Goal: Answer question/provide support: Share knowledge or assist other users

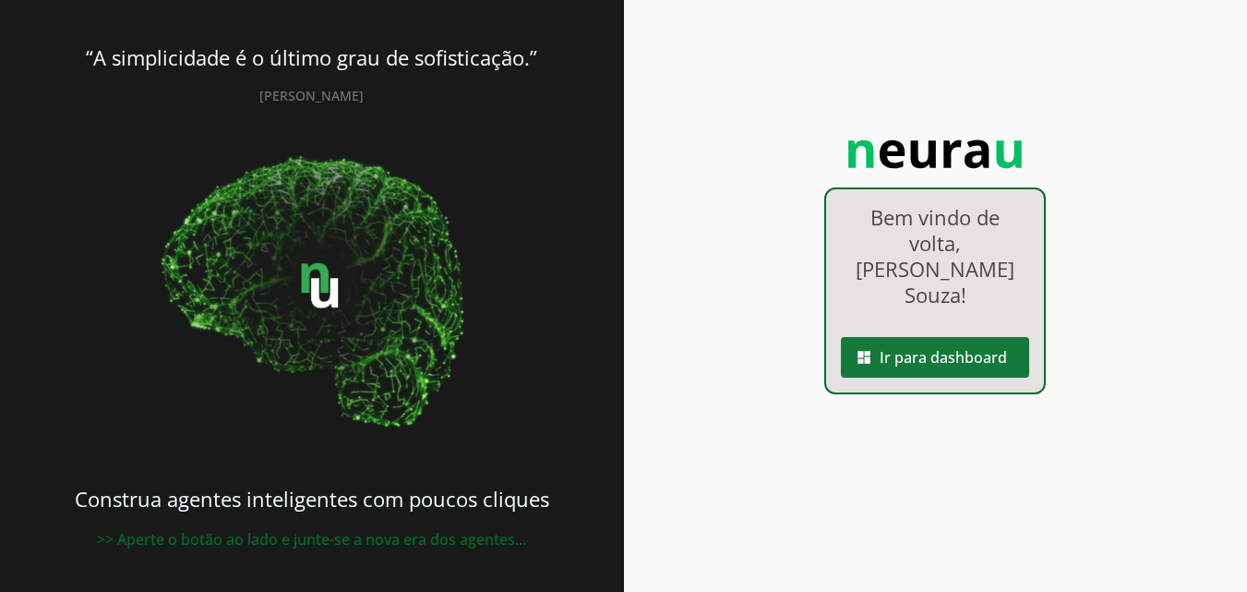
click at [955, 351] on span at bounding box center [935, 357] width 188 height 44
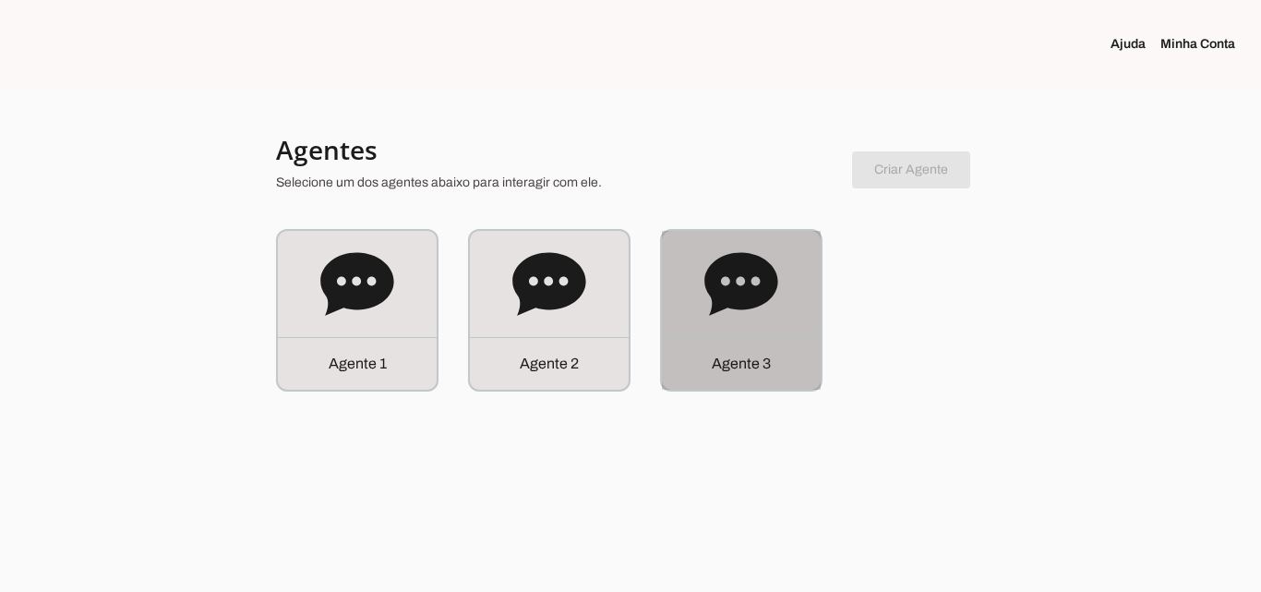
click at [702, 306] on div "Agente 3" at bounding box center [741, 310] width 159 height 159
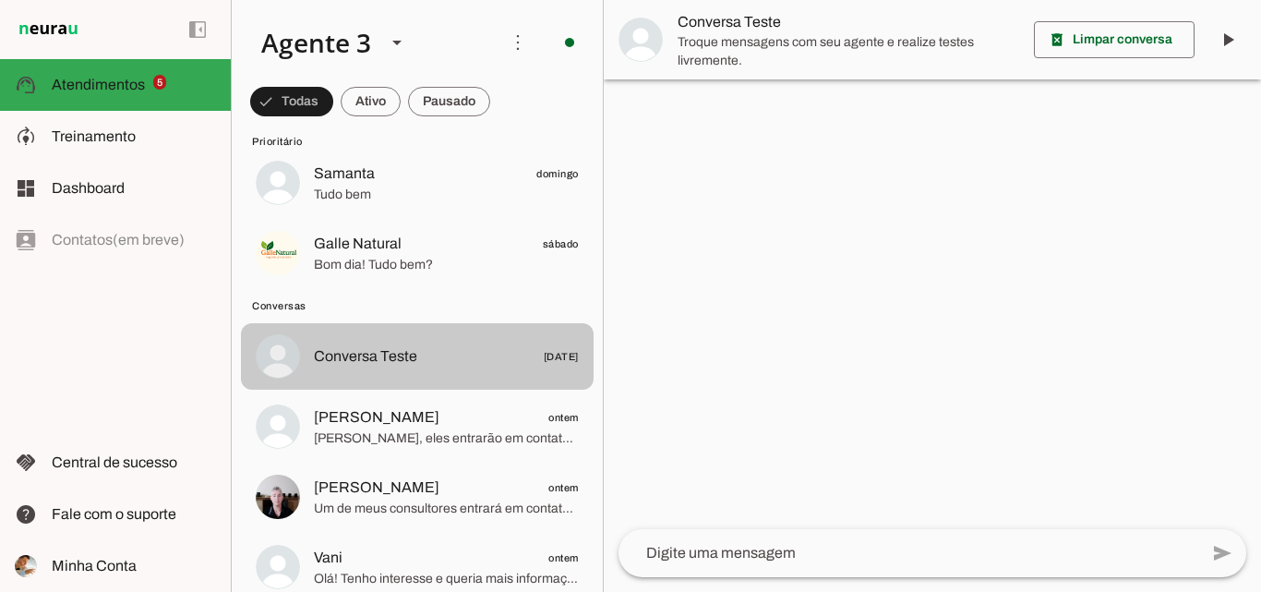
scroll to position [277, 0]
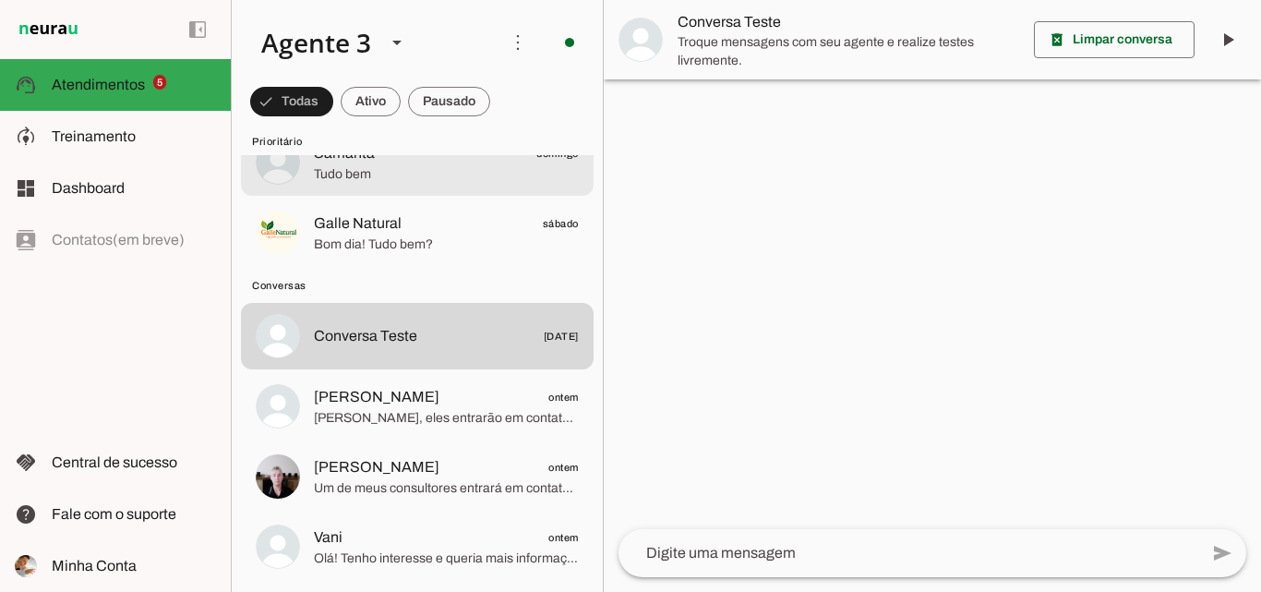
click at [459, 176] on span "Tudo bem" at bounding box center [446, 174] width 265 height 18
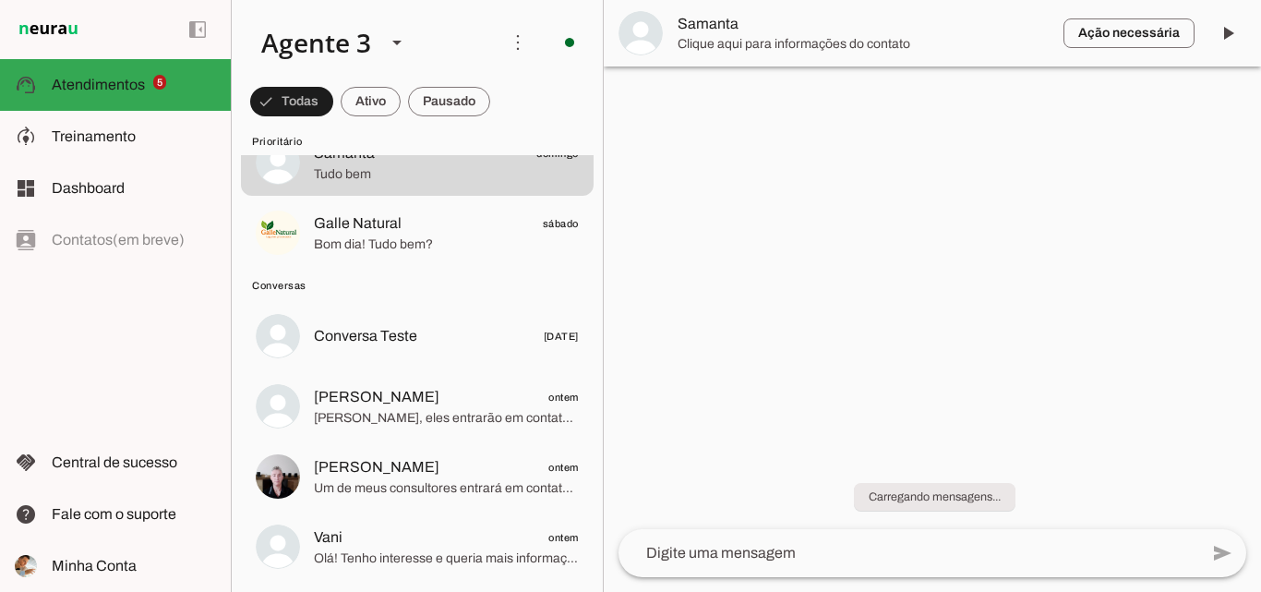
click at [922, 15] on span "Samanta" at bounding box center [863, 24] width 371 height 22
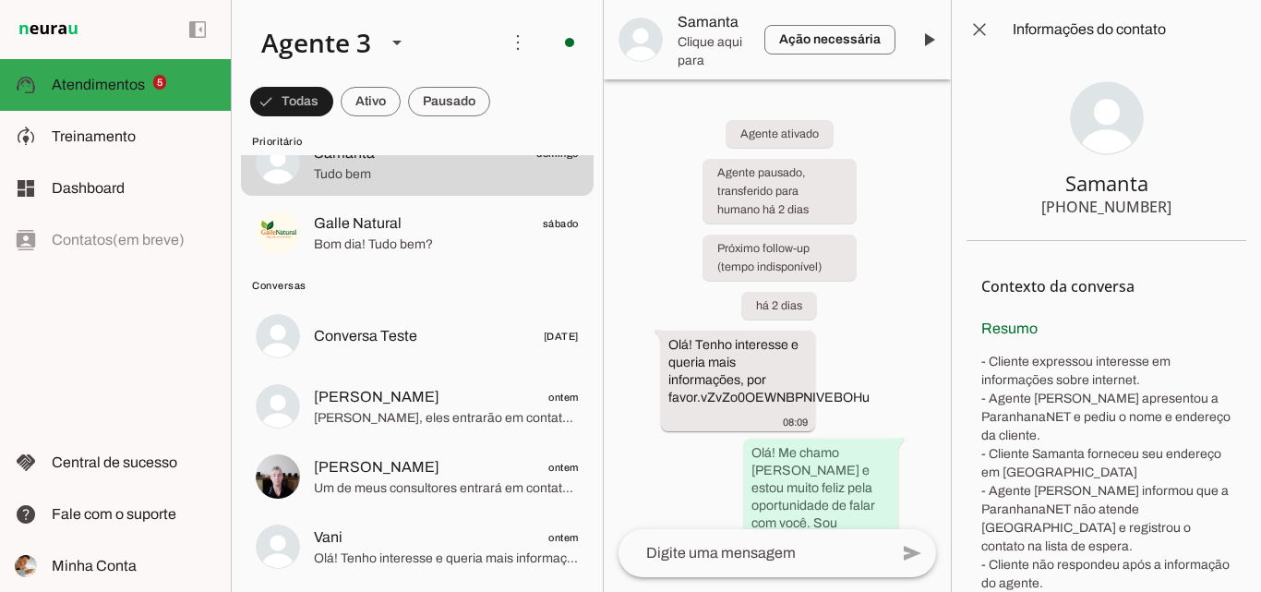
drag, startPoint x: 1073, startPoint y: 203, endPoint x: 1163, endPoint y: 210, distance: 90.7
click at [1163, 210] on section "Samanta [PHONE_NUMBER]" at bounding box center [1107, 150] width 280 height 182
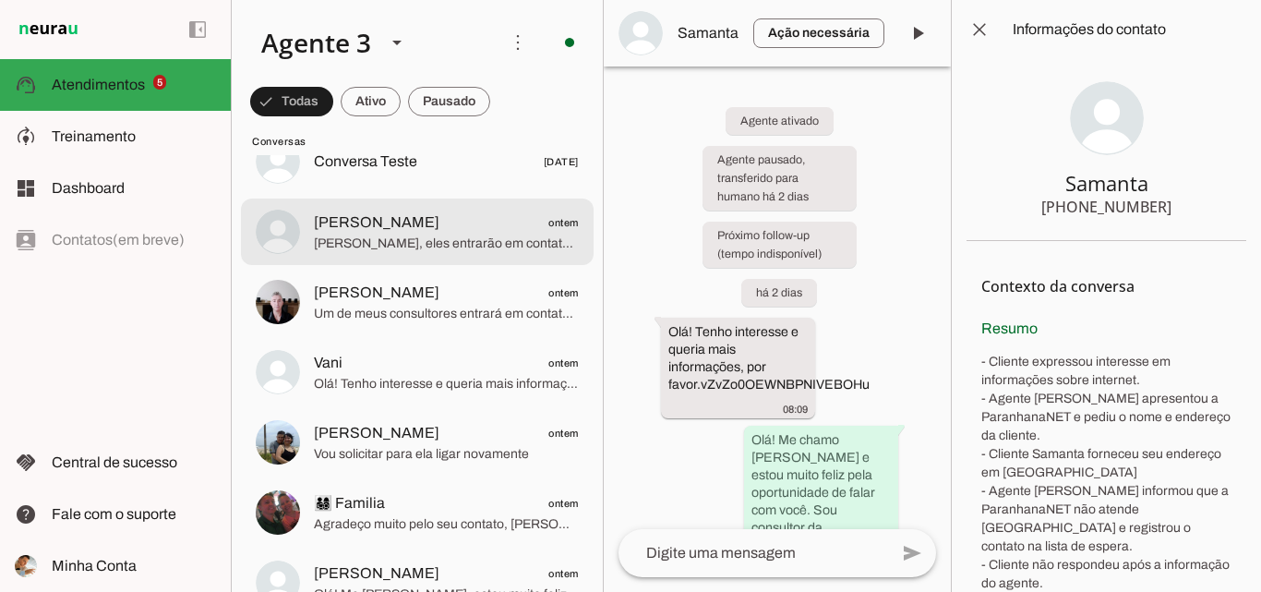
scroll to position [462, 0]
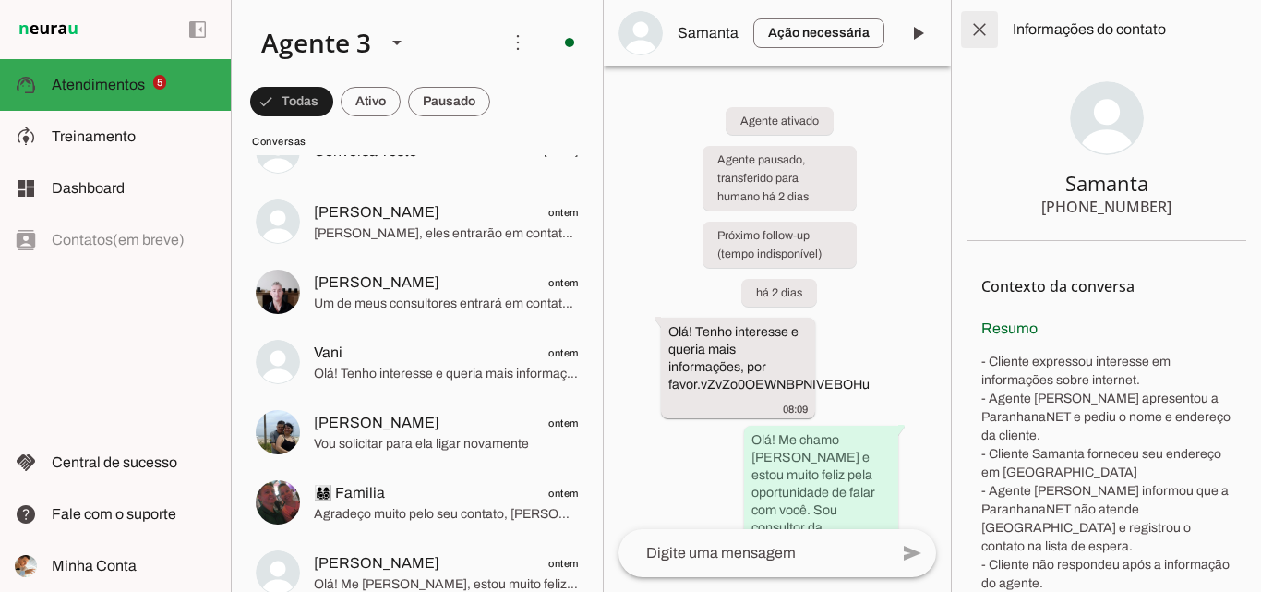
click at [978, 23] on span at bounding box center [979, 29] width 44 height 44
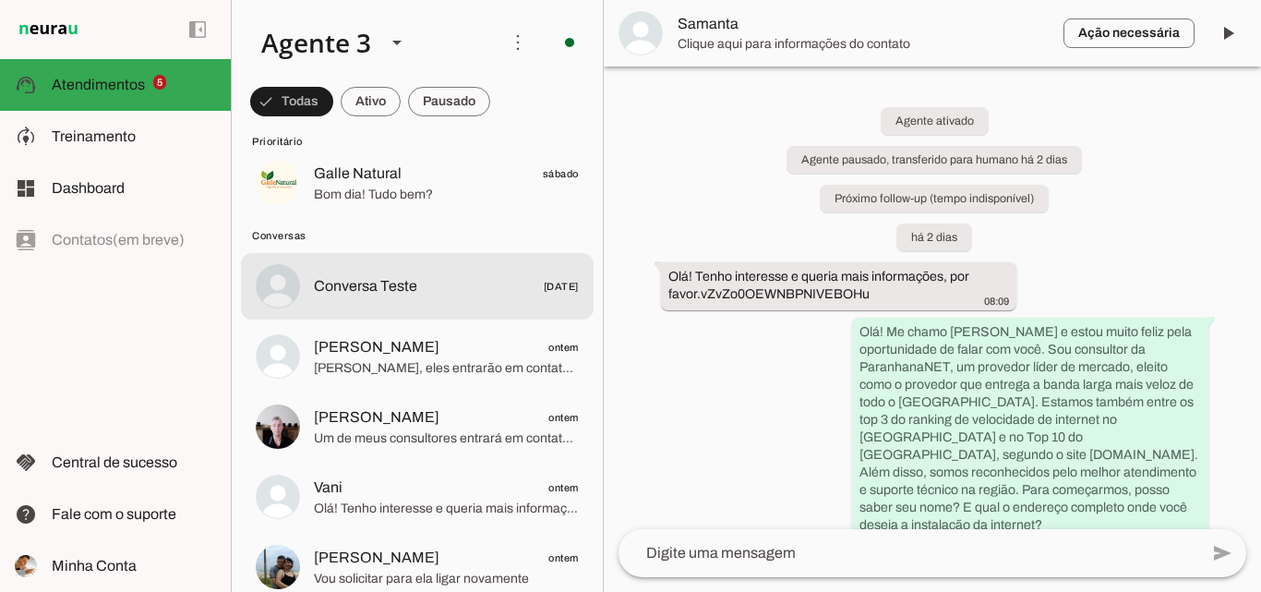
scroll to position [369, 0]
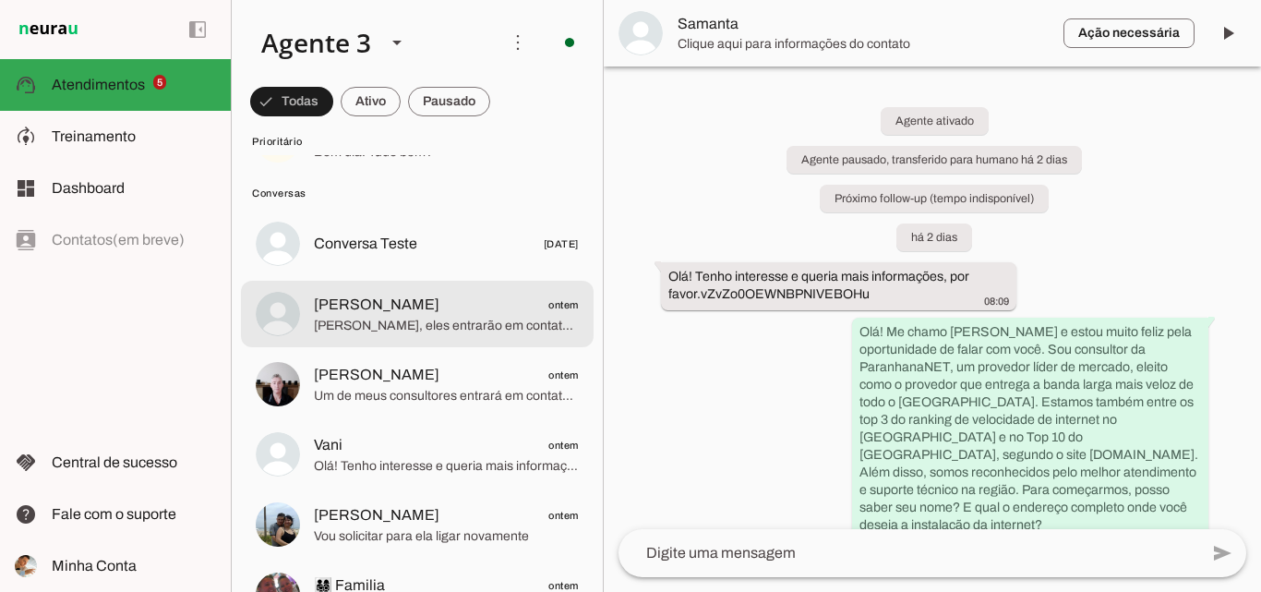
click at [426, 320] on span "[PERSON_NAME], eles entrarão em contato por outro número!" at bounding box center [446, 326] width 265 height 18
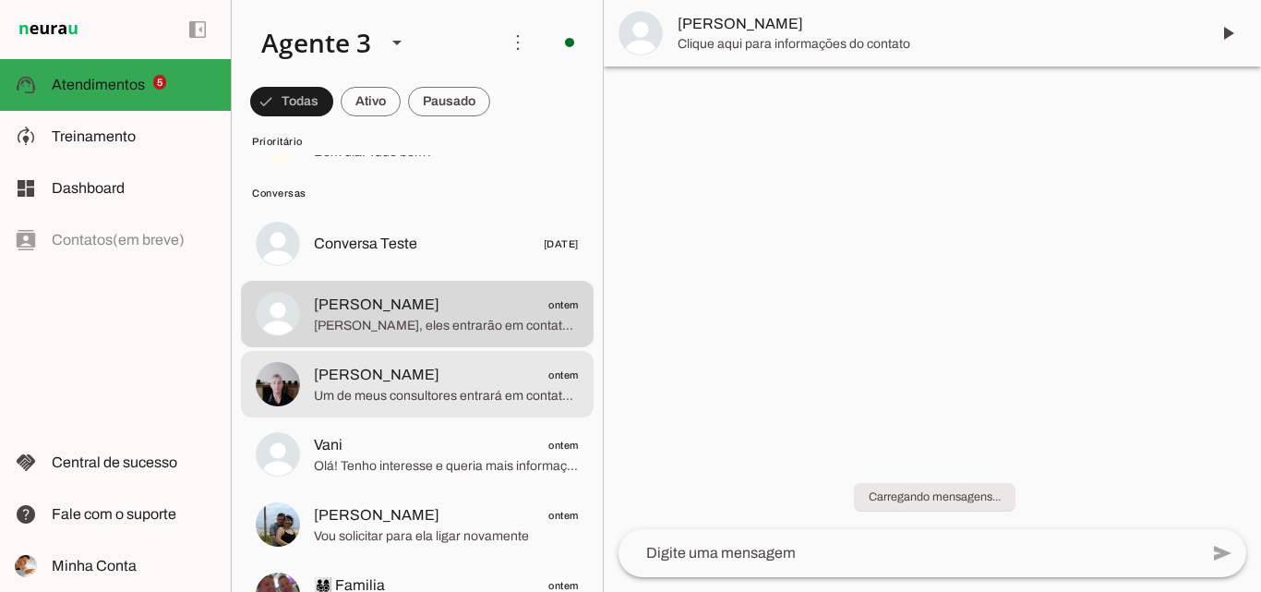
click at [435, 379] on span "[PERSON_NAME]" at bounding box center [377, 375] width 126 height 22
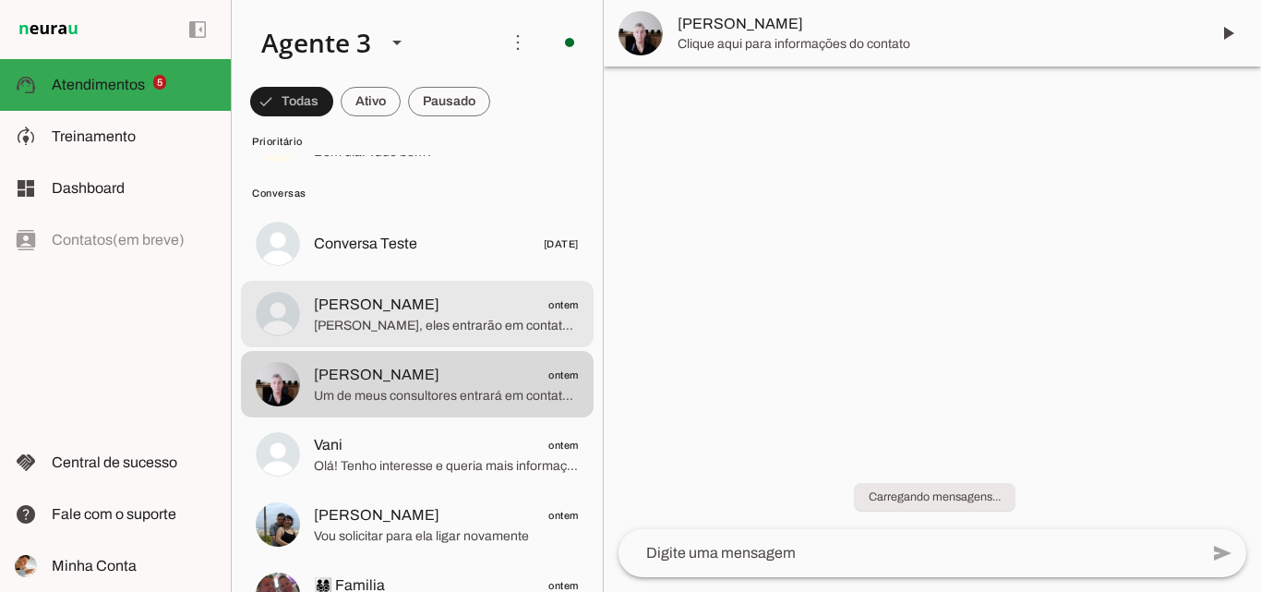
click at [439, 305] on span "[PERSON_NAME]" at bounding box center [377, 305] width 126 height 22
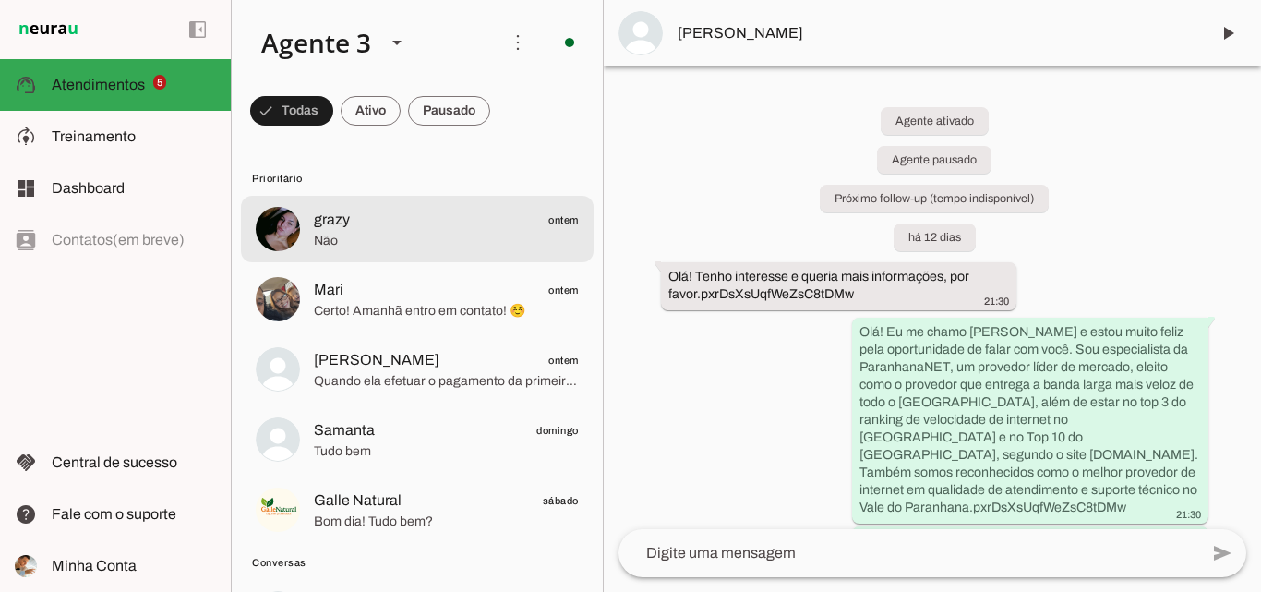
click at [395, 243] on span "Não" at bounding box center [446, 241] width 265 height 18
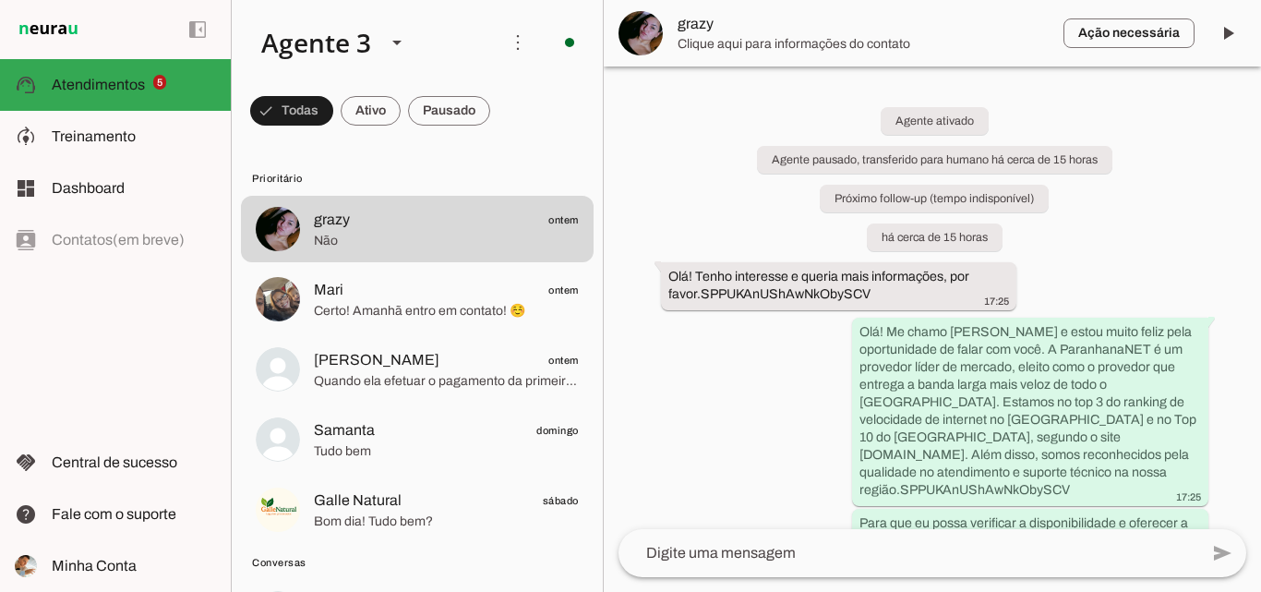
click at [834, 47] on span "Clique aqui para informações do contato" at bounding box center [863, 44] width 371 height 18
